Goal: Task Accomplishment & Management: Manage account settings

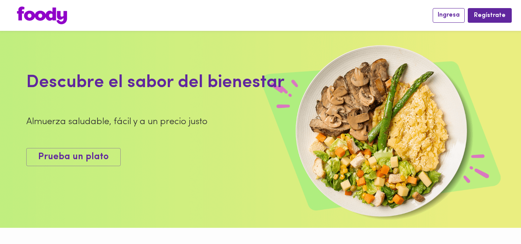
click at [452, 16] on span "Ingresa" at bounding box center [448, 15] width 22 height 7
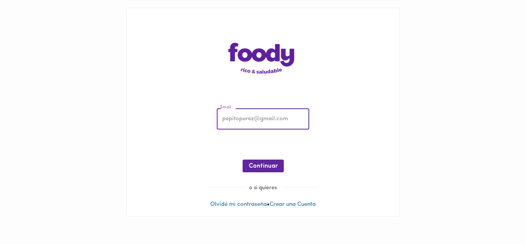
click at [248, 118] on input "email" at bounding box center [263, 119] width 92 height 21
type input "[EMAIL_ADDRESS][DOMAIN_NAME]"
click at [261, 167] on span "Continuar" at bounding box center [263, 166] width 29 height 7
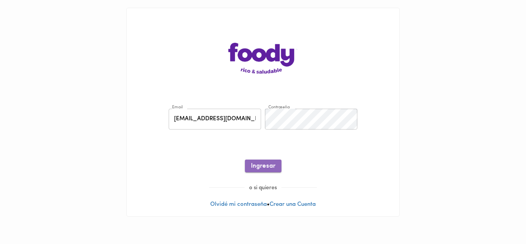
click at [261, 167] on span "Ingresar" at bounding box center [263, 166] width 24 height 7
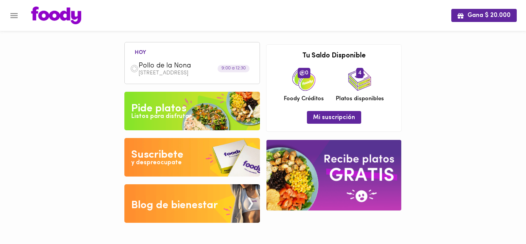
click at [182, 78] on div "[STREET_ADDRESS][PERSON_NAME]" at bounding box center [192, 69] width 127 height 22
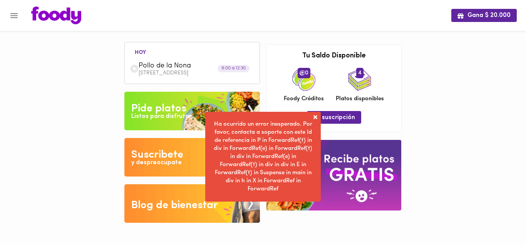
click at [314, 117] on span at bounding box center [316, 117] width 8 height 8
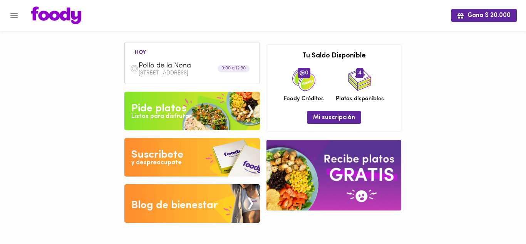
click at [167, 69] on span "Pollo de la Nona" at bounding box center [183, 66] width 89 height 9
drag, startPoint x: 156, startPoint y: 75, endPoint x: 146, endPoint y: 72, distance: 10.1
drag, startPoint x: 146, startPoint y: 72, endPoint x: 237, endPoint y: 55, distance: 91.6
click at [237, 55] on div "hoy Pollo de la [PERSON_NAME] 9 # 77-67 Oficina 203 9:00 a 12:30" at bounding box center [192, 64] width 127 height 32
click at [217, 79] on div "[STREET_ADDRESS][PERSON_NAME]" at bounding box center [192, 69] width 127 height 22
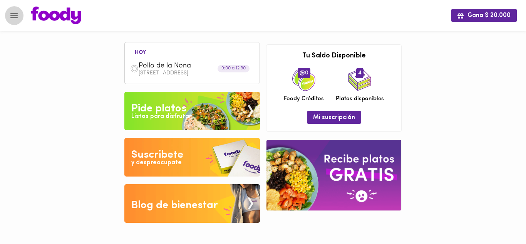
click at [13, 15] on icon "Menu" at bounding box center [13, 15] width 7 height 5
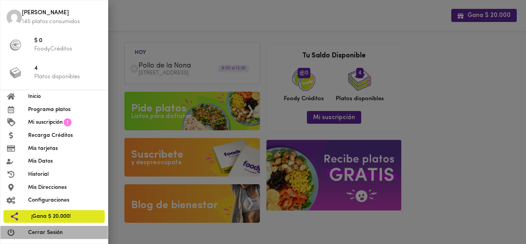
click at [47, 231] on span "Cerrar Sesión" at bounding box center [65, 233] width 74 height 8
